Goal: Task Accomplishment & Management: Use online tool/utility

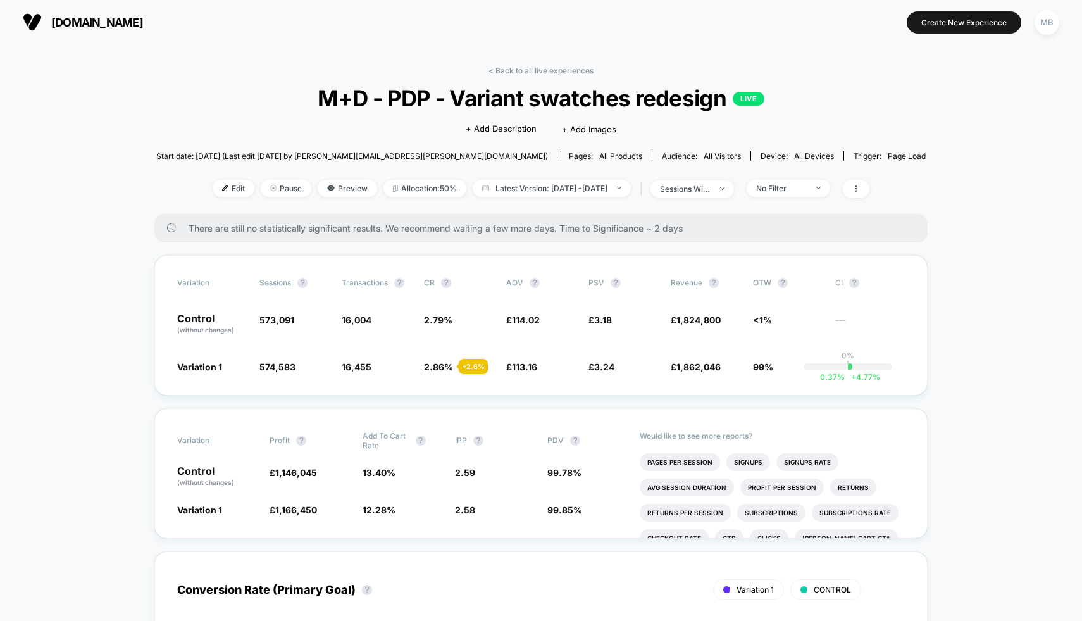
click at [213, 192] on span "Edit" at bounding box center [234, 188] width 42 height 17
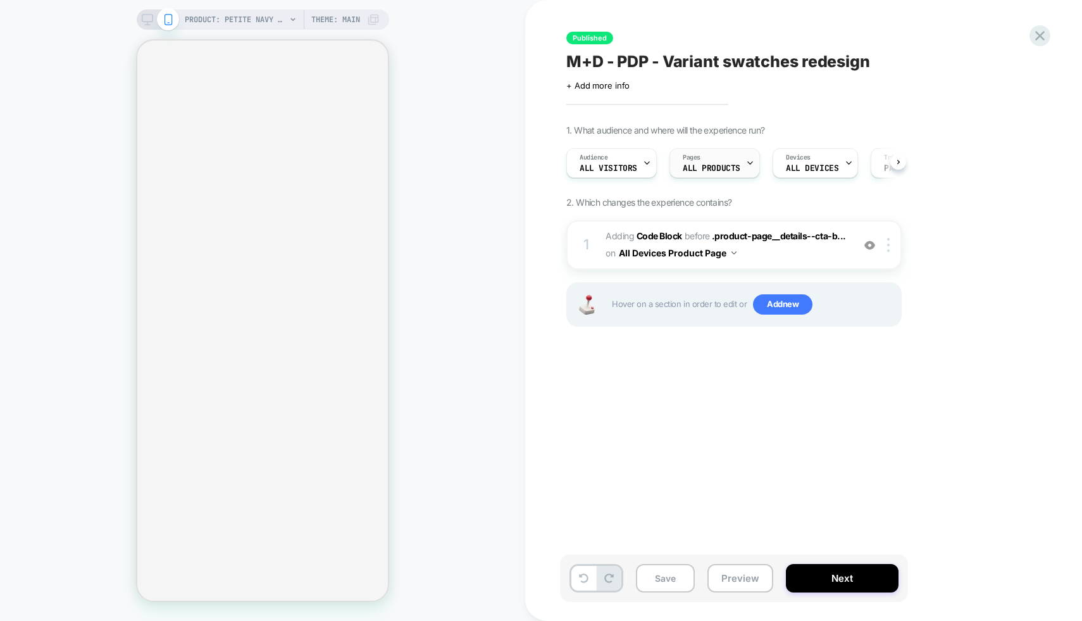
scroll to position [0, 1]
click at [732, 167] on span "ALL PRODUCTS" at bounding box center [711, 168] width 58 height 9
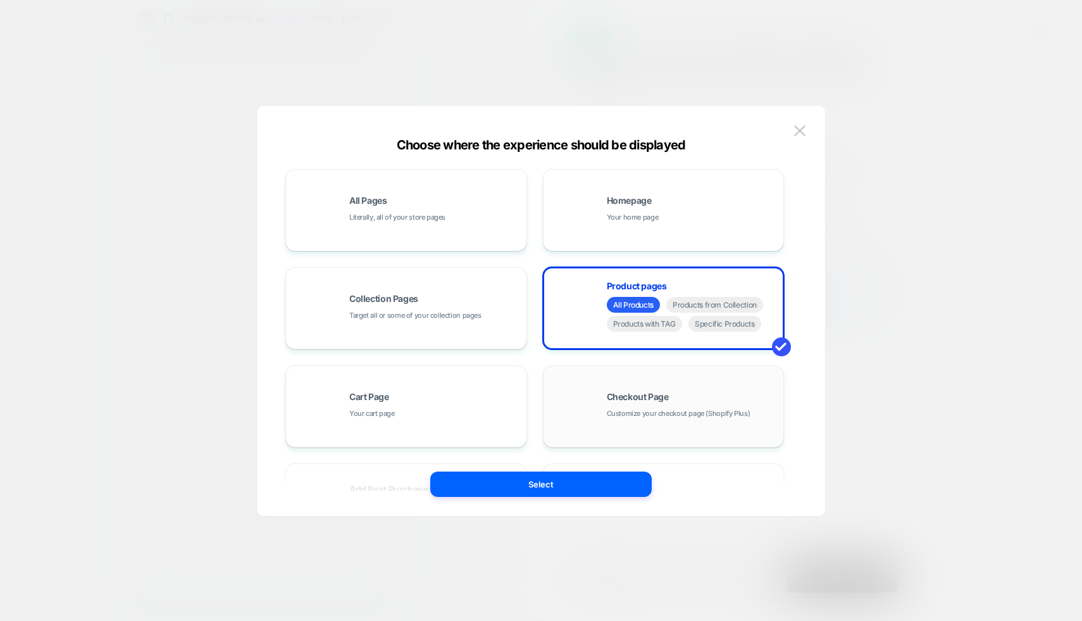
select select "**"
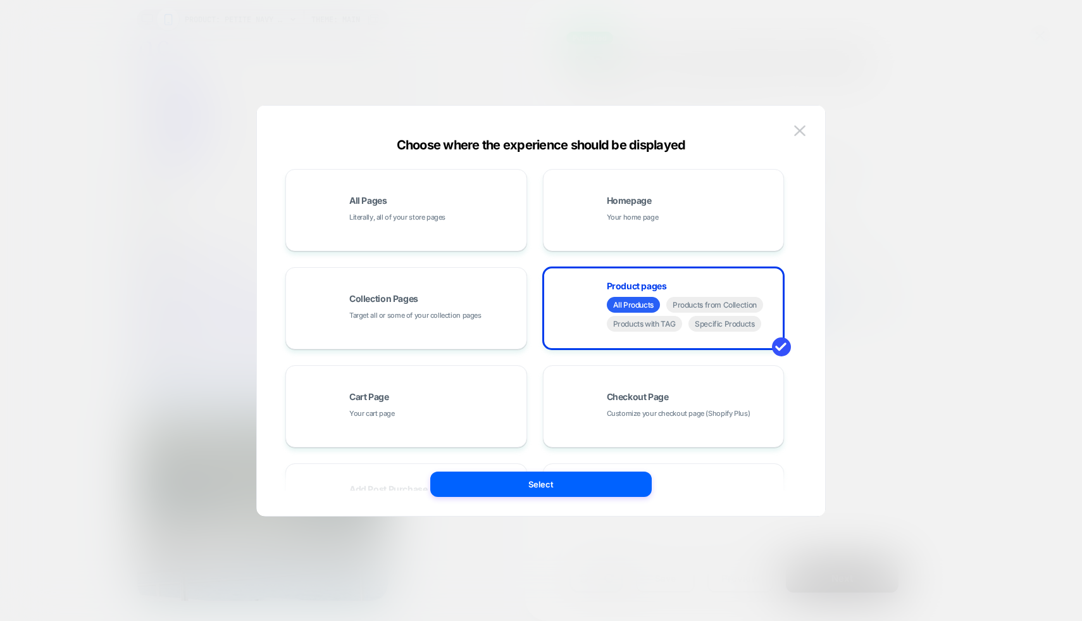
scroll to position [0, 0]
click at [575, 308] on div "Product pages All Products Products from Collection Products with TAG Specific …" at bounding box center [664, 308] width 228 height 70
click at [625, 308] on span "All Products" at bounding box center [633, 305] width 53 height 16
click at [662, 327] on span "Products with TAG" at bounding box center [645, 324] width 76 height 16
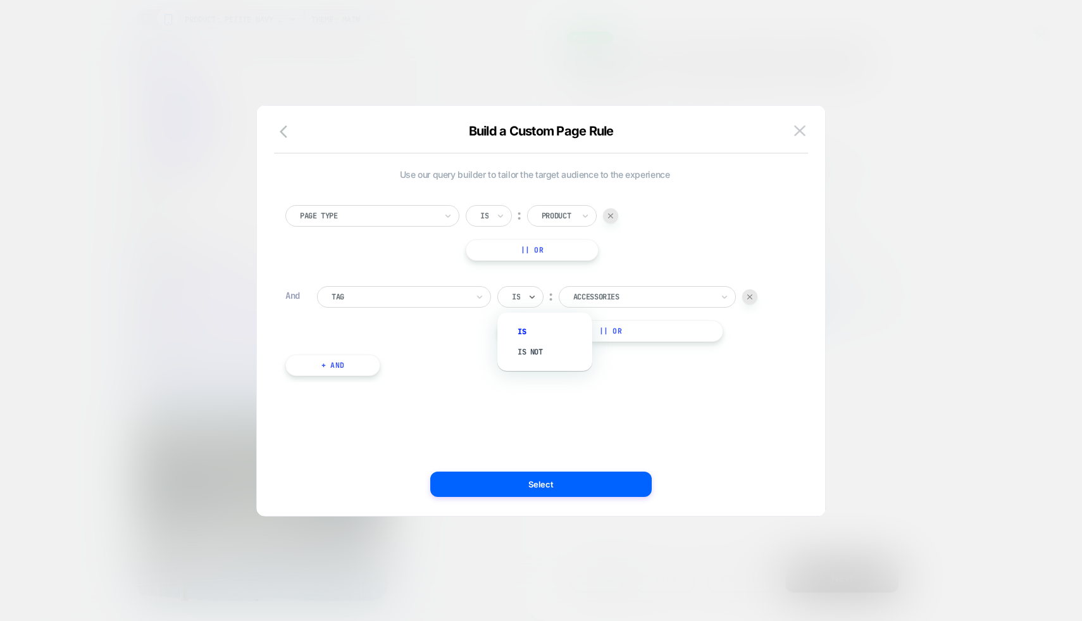
click at [523, 297] on div "Is" at bounding box center [520, 297] width 46 height 22
click at [533, 355] on div "Is not" at bounding box center [551, 352] width 82 height 20
click at [656, 301] on div at bounding box center [659, 296] width 139 height 11
type input "*****"
click at [650, 329] on div "stock:coming-soon" at bounding box center [672, 331] width 165 height 20
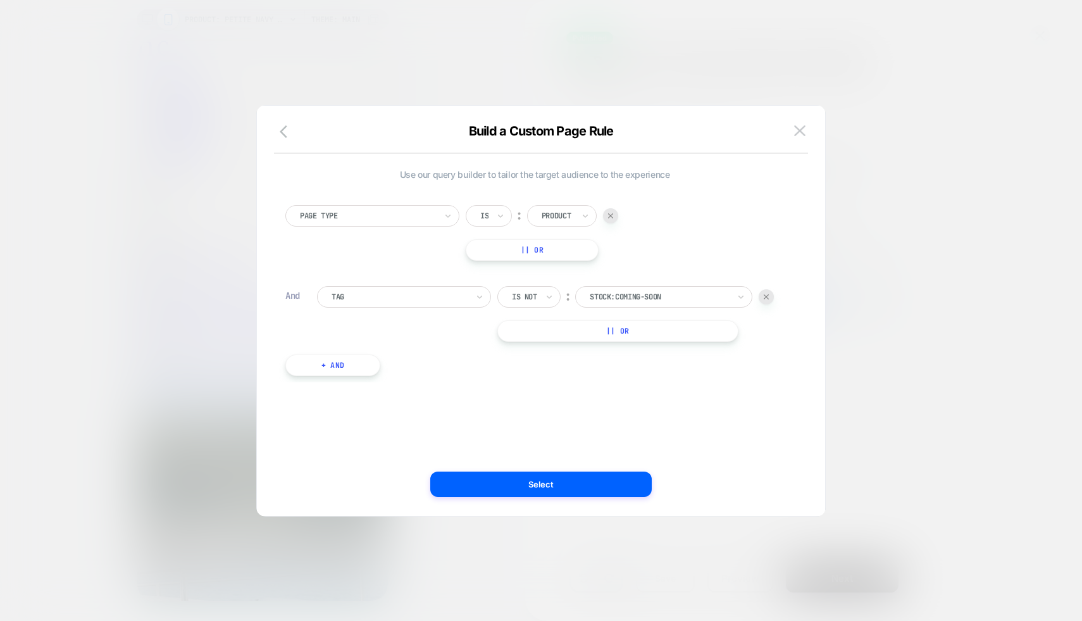
click at [628, 404] on div "Use our query builder to tailor the target audience to the experience Page Type…" at bounding box center [535, 310] width 530 height 359
click at [564, 485] on button "Select" at bounding box center [540, 483] width 221 height 25
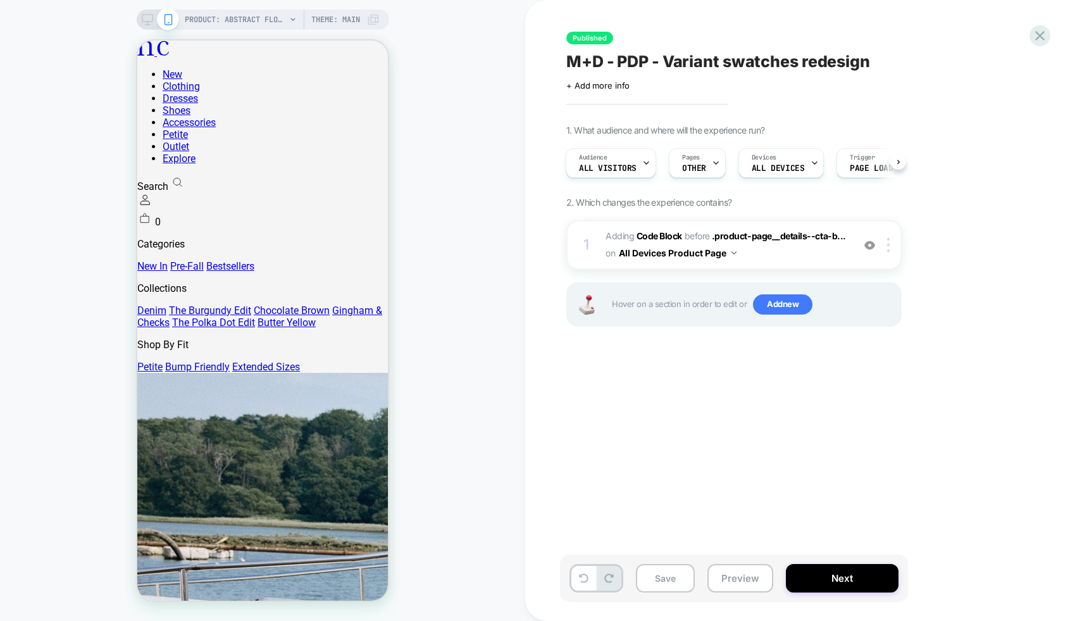
scroll to position [0, 1]
click at [740, 582] on button "Preview" at bounding box center [740, 578] width 66 height 28
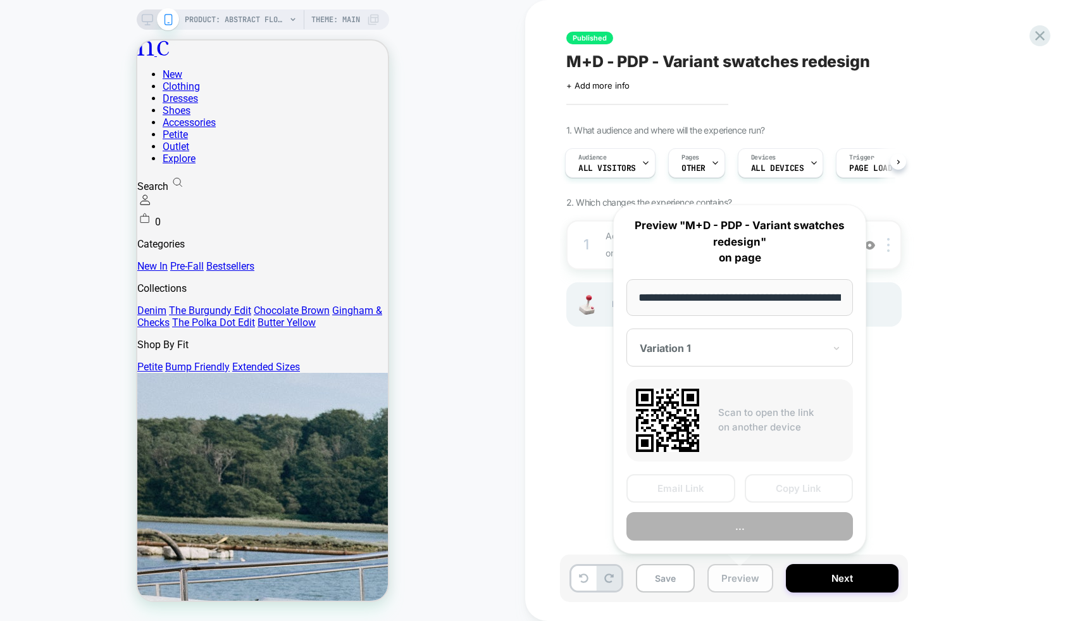
scroll to position [0, 352]
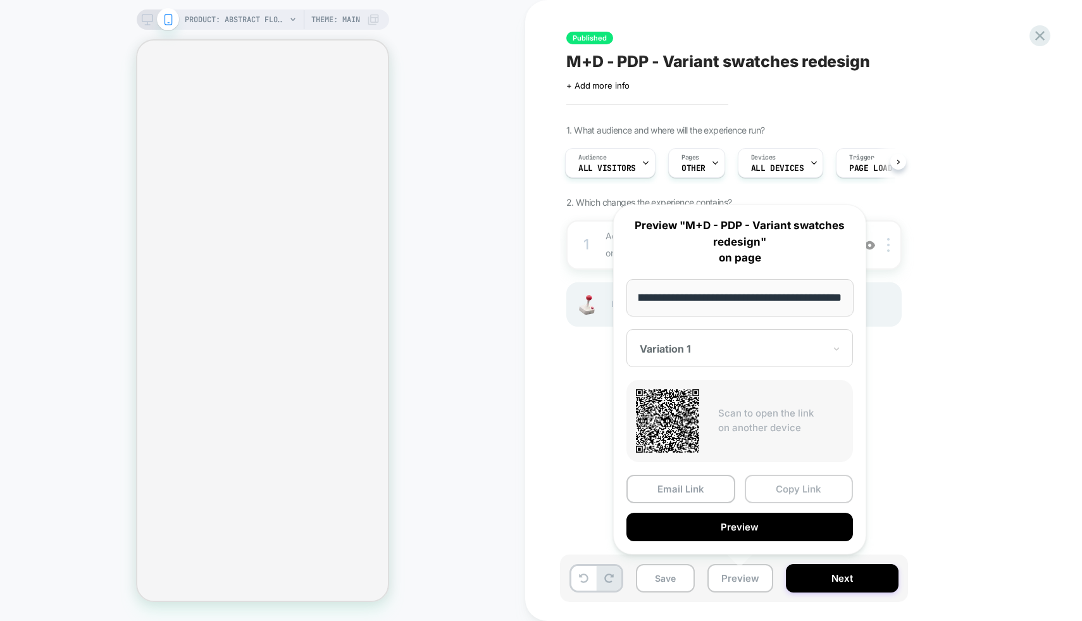
select select "**"
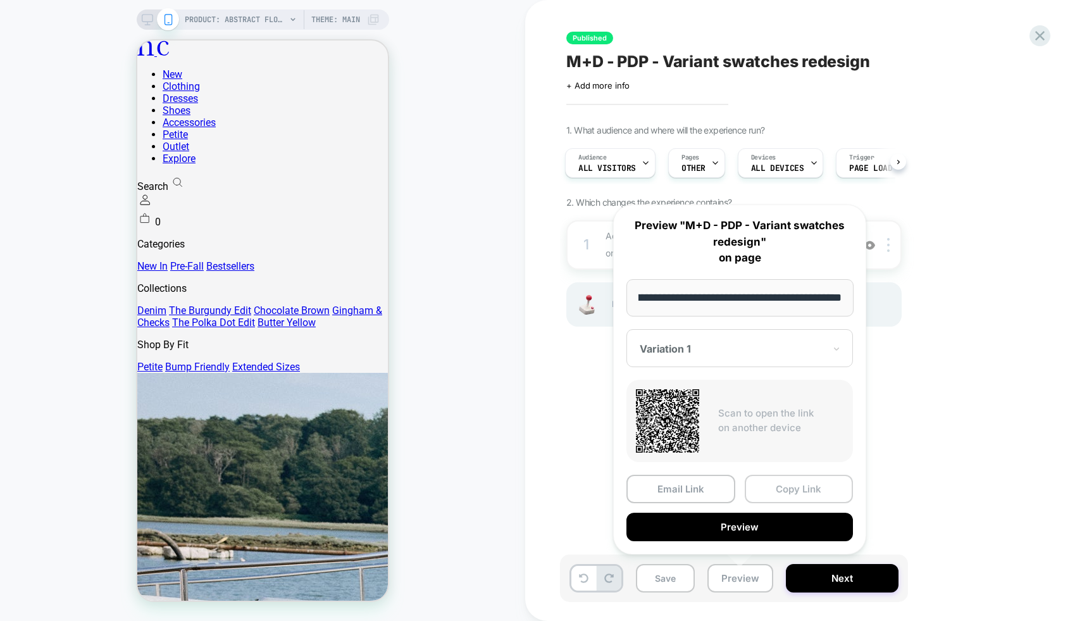
scroll to position [0, 0]
click at [770, 494] on button "Copy Link" at bounding box center [799, 489] width 109 height 28
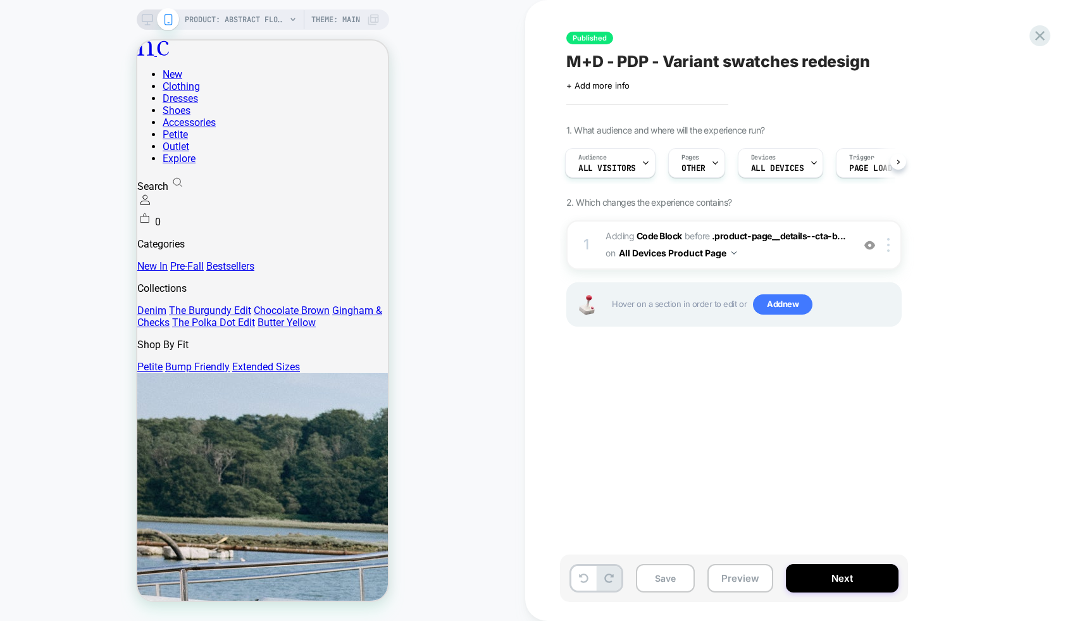
click at [959, 266] on div "1. What audience and where will the experience run? Audience All Visitors Pages…" at bounding box center [797, 241] width 462 height 233
click at [1041, 35] on icon at bounding box center [1039, 35] width 17 height 17
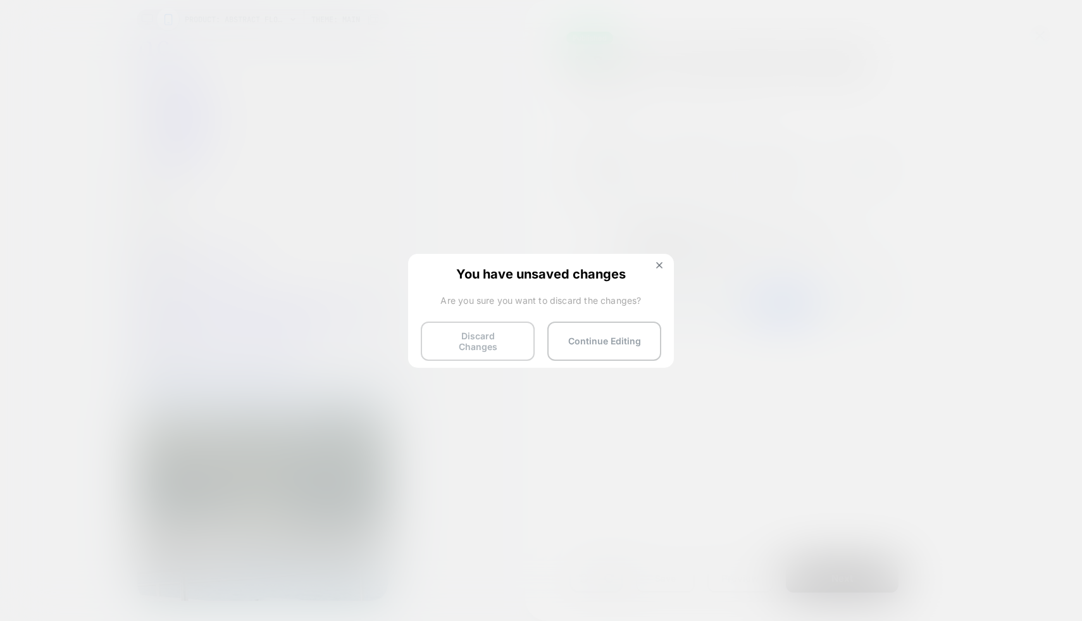
click at [489, 342] on button "Discard Changes" at bounding box center [478, 340] width 114 height 39
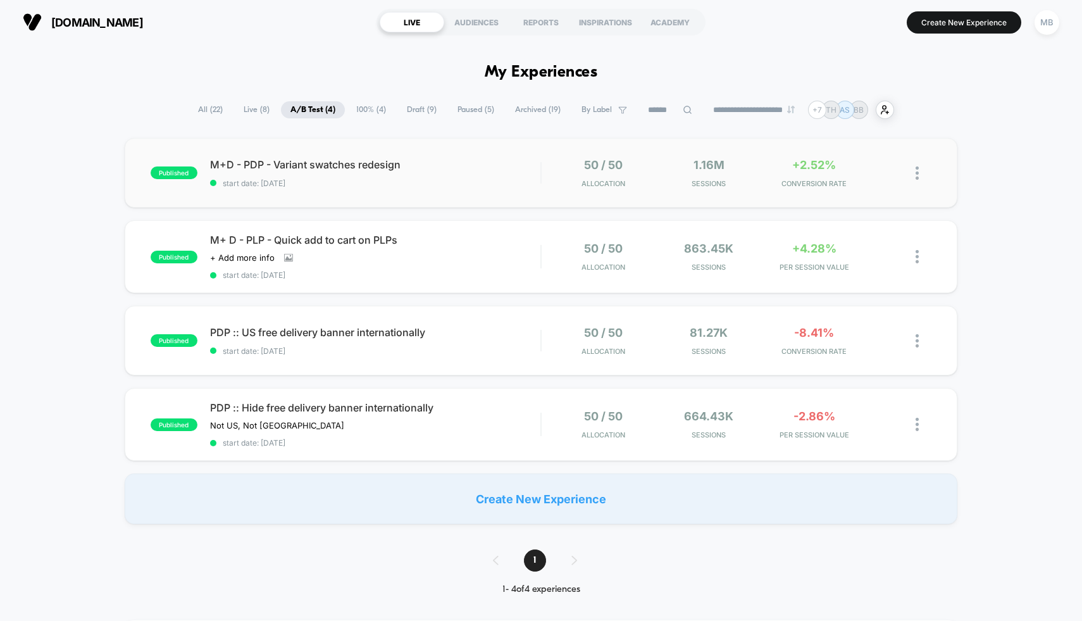
click at [917, 171] on img at bounding box center [917, 172] width 3 height 13
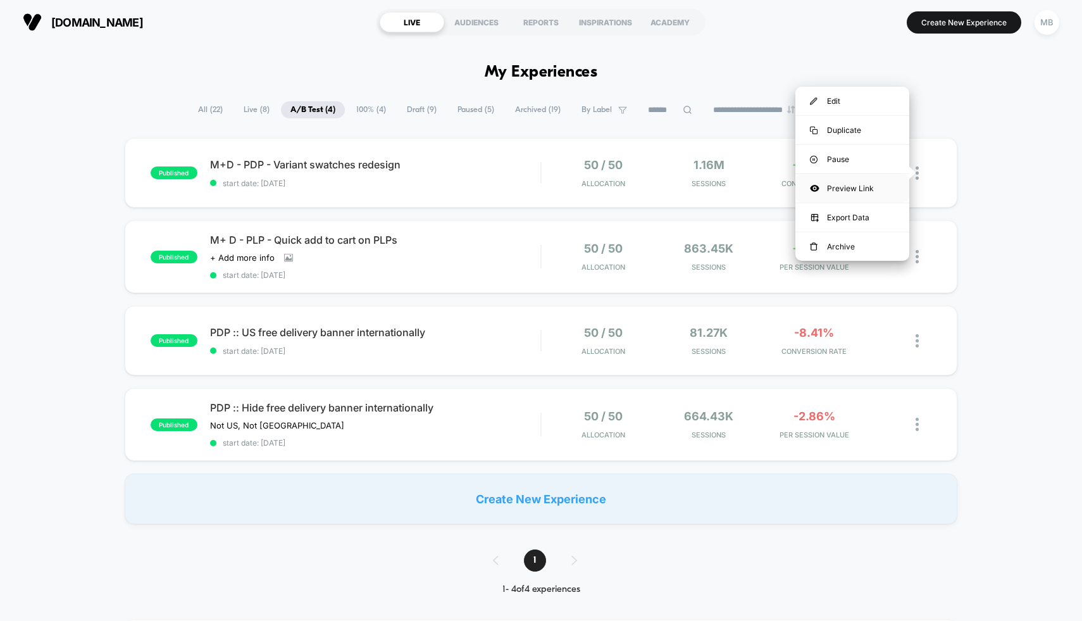
click at [868, 185] on div "Preview Link" at bounding box center [852, 188] width 114 height 28
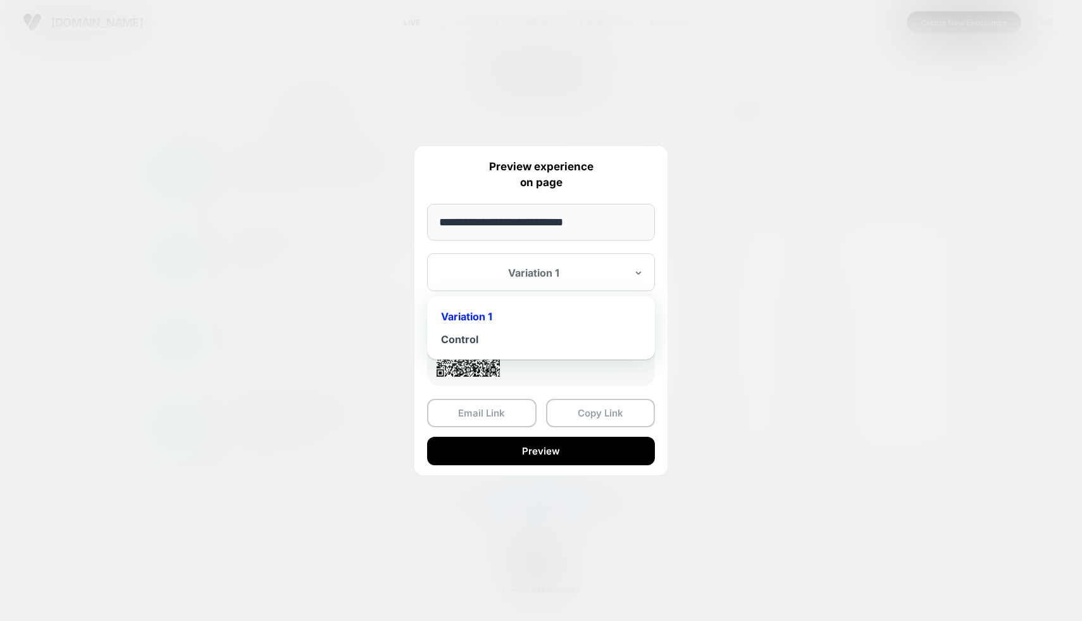
click at [523, 259] on div "Variation 1" at bounding box center [541, 272] width 228 height 38
click at [469, 335] on div "Control" at bounding box center [540, 339] width 215 height 23
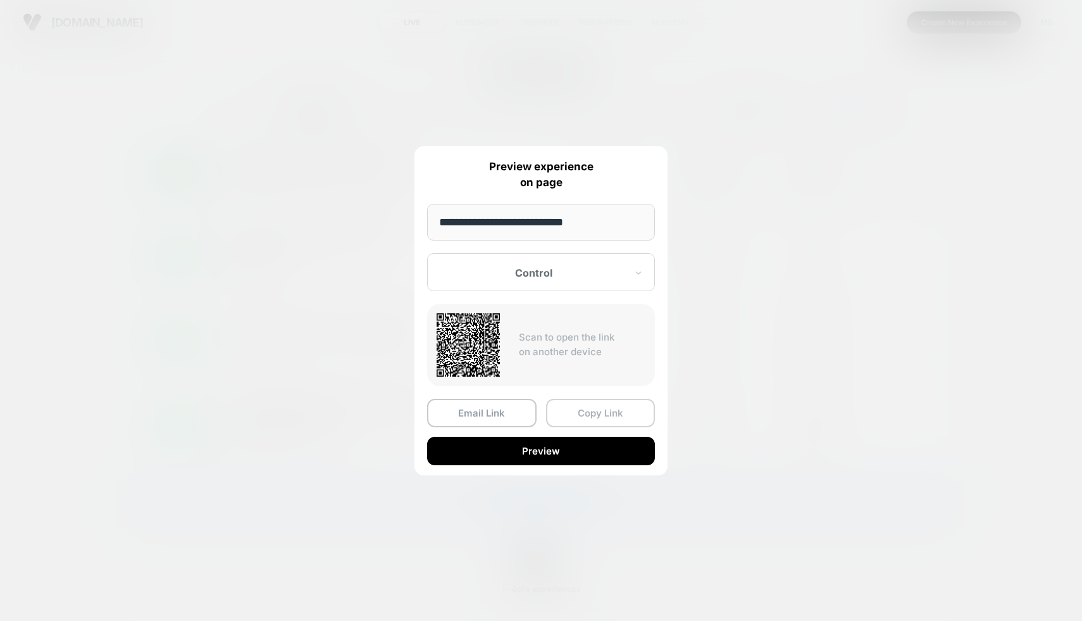
click at [607, 416] on button "Copy Link" at bounding box center [600, 413] width 109 height 28
